Goal: Information Seeking & Learning: Learn about a topic

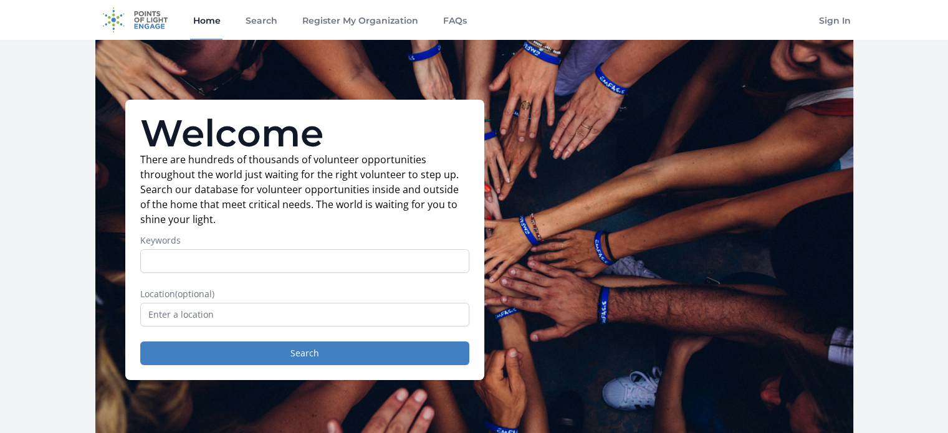
type input "t"
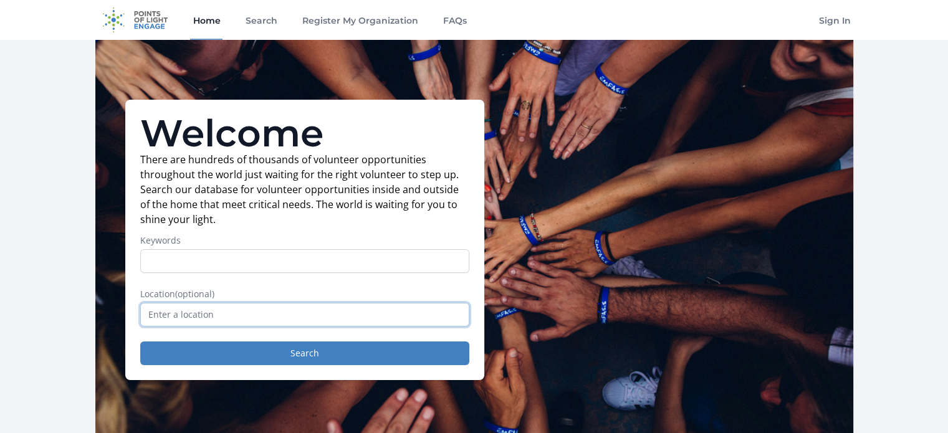
click at [223, 314] on input "text" at bounding box center [304, 315] width 329 height 24
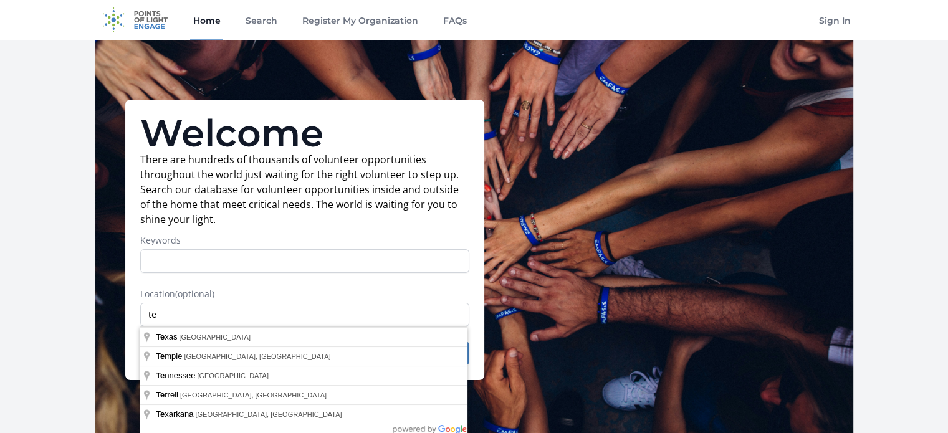
type input "[US_STATE], [GEOGRAPHIC_DATA]"
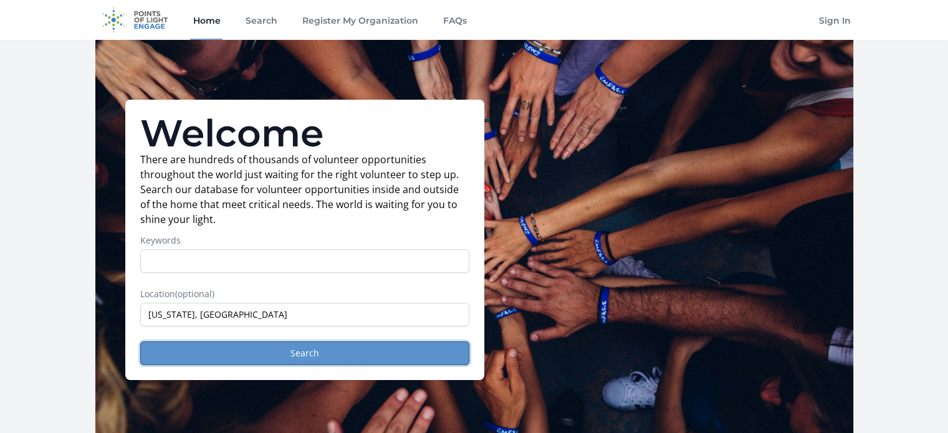
click at [315, 351] on button "Search" at bounding box center [304, 354] width 329 height 24
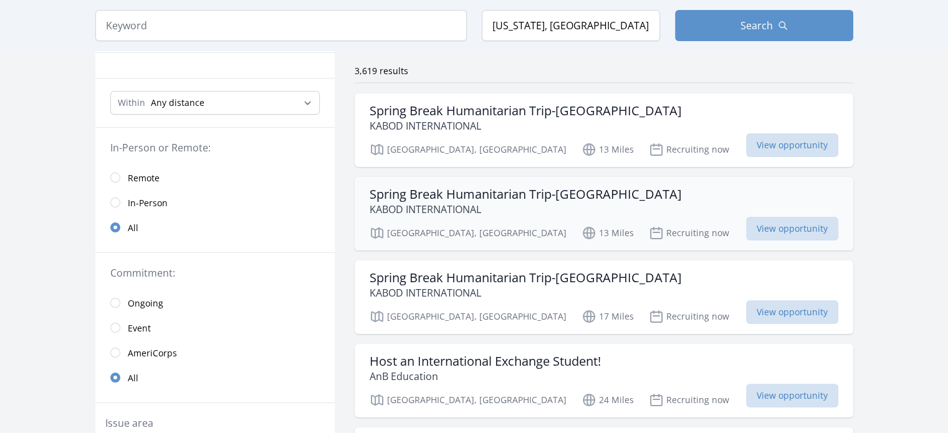
scroll to position [187, 0]
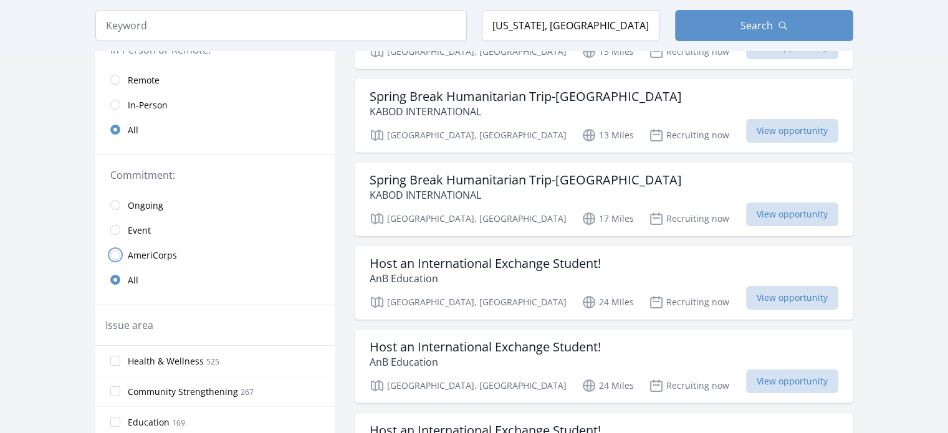
click at [112, 255] on input "radio" at bounding box center [115, 255] width 10 height 10
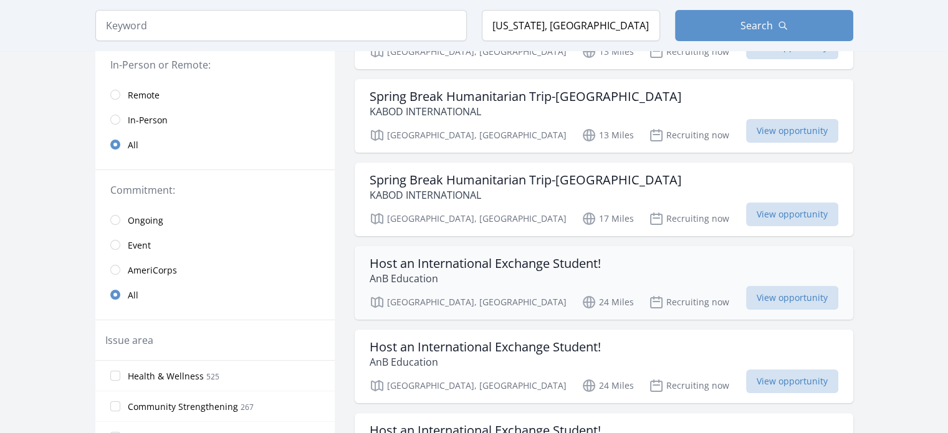
scroll to position [202, 0]
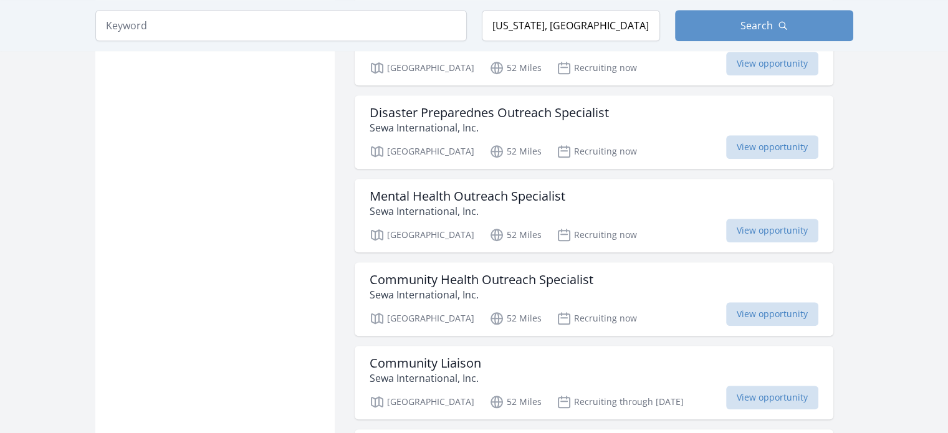
scroll to position [1185, 0]
